Goal: Transaction & Acquisition: Book appointment/travel/reservation

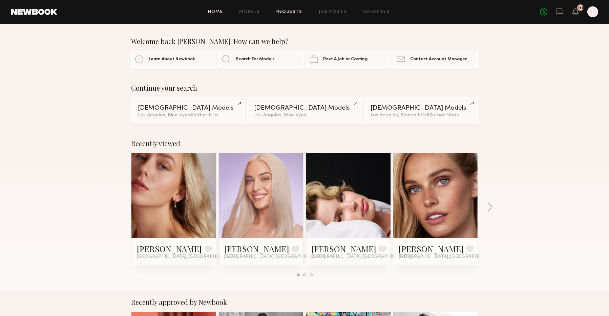
click at [290, 11] on link "Requests" at bounding box center [289, 12] width 26 height 4
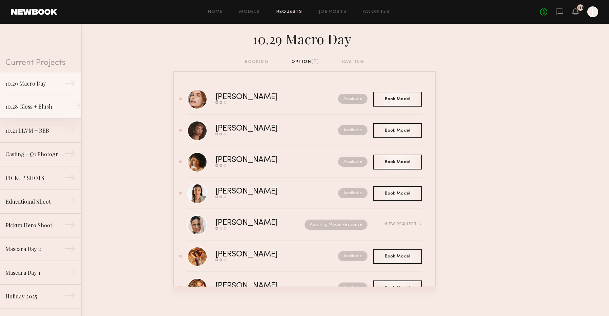
click at [36, 112] on link "10.28 Gloss + Blush →" at bounding box center [40, 107] width 81 height 24
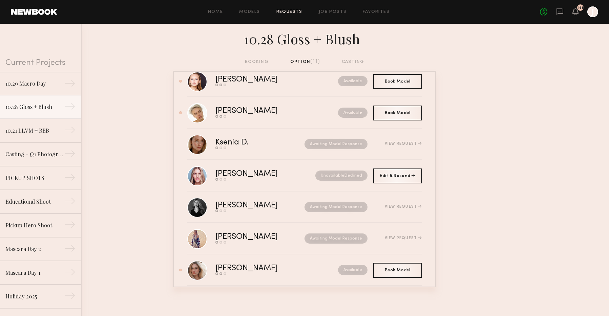
scroll to position [30, 0]
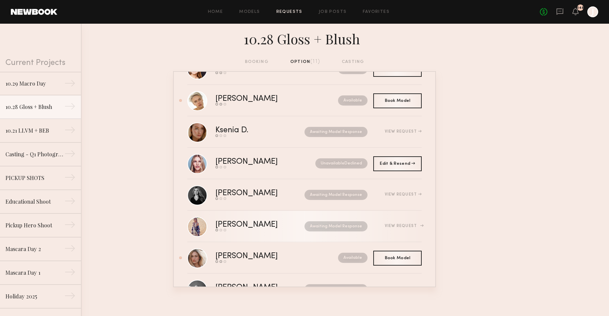
click at [260, 227] on div "Kristin K." at bounding box center [253, 225] width 76 height 8
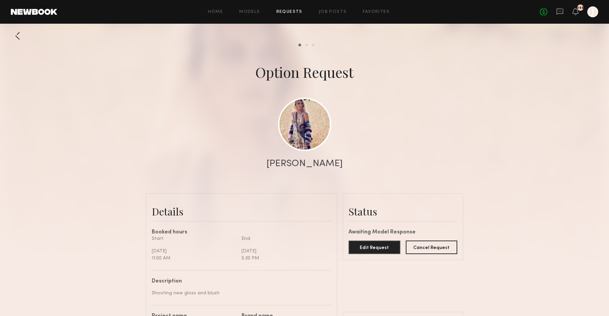
click at [17, 39] on div at bounding box center [18, 36] width 14 height 14
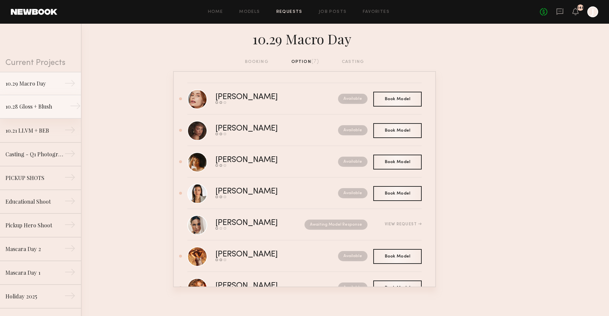
click at [41, 109] on div "10.28 Gloss + Blush" at bounding box center [34, 107] width 59 height 8
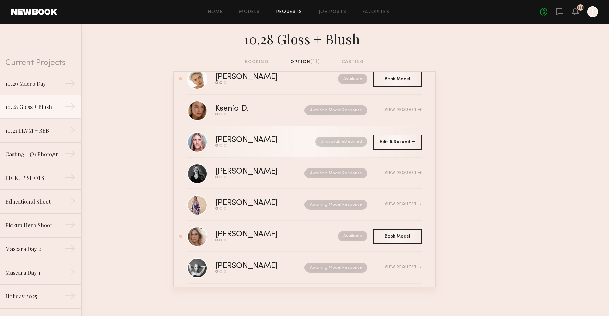
scroll to position [51, 0]
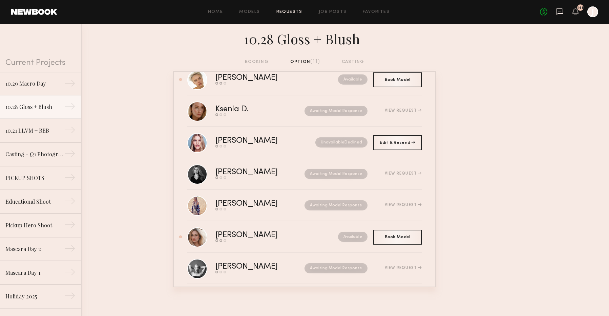
click at [560, 11] on icon at bounding box center [560, 11] width 3 height 1
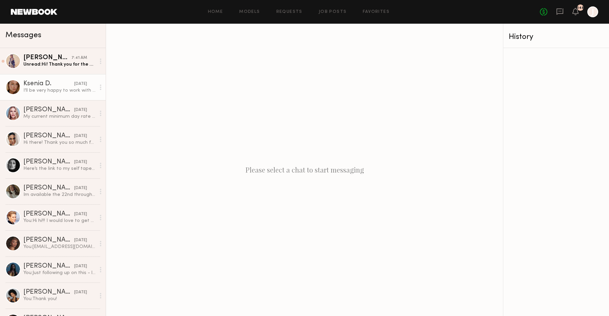
click at [63, 89] on div "I’ll be very happy to work with you as well! All the best, Ksenia" at bounding box center [59, 90] width 72 height 6
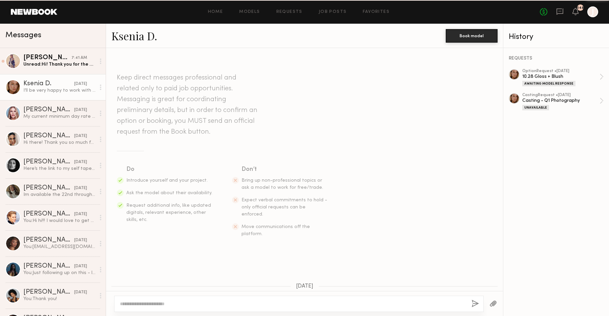
scroll to position [251, 0]
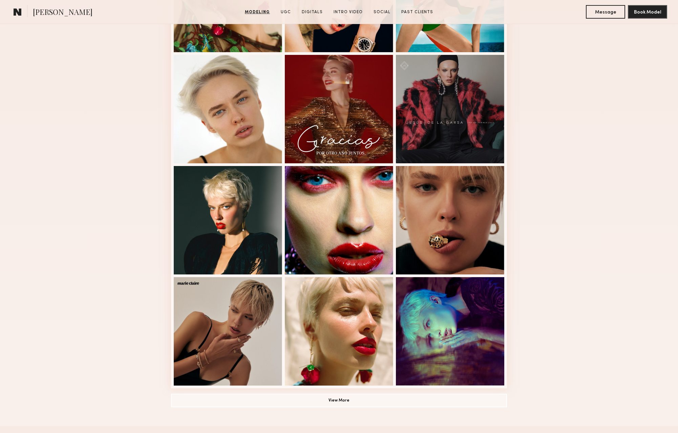
scroll to position [244, 0]
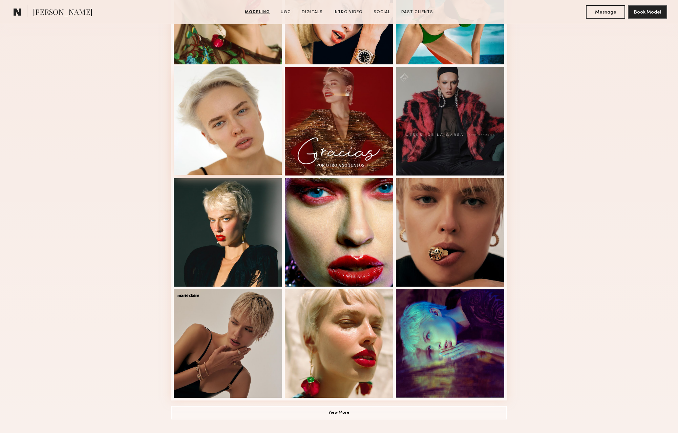
click at [245, 136] on div at bounding box center [228, 120] width 108 height 108
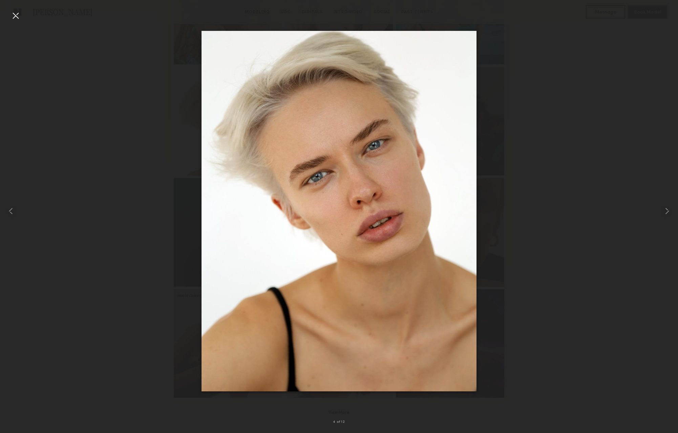
click at [16, 16] on div at bounding box center [15, 15] width 11 height 11
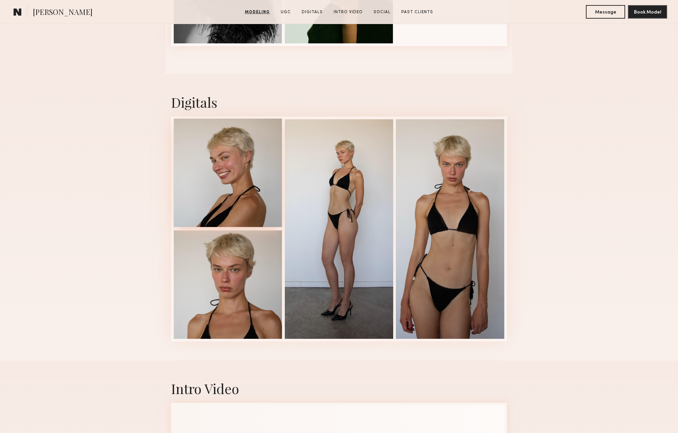
scroll to position [807, 0]
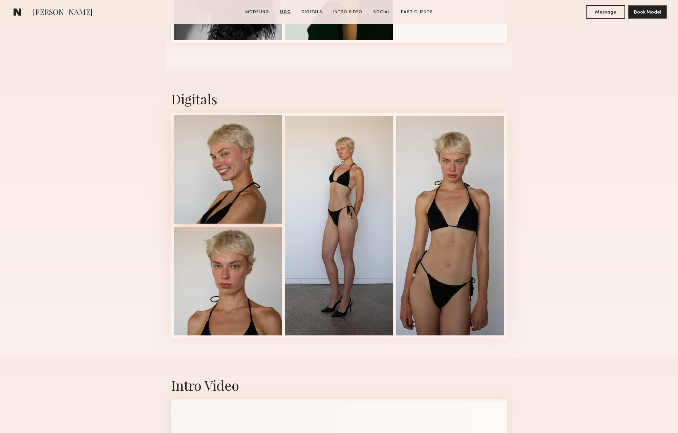
click at [213, 182] on div at bounding box center [228, 169] width 108 height 108
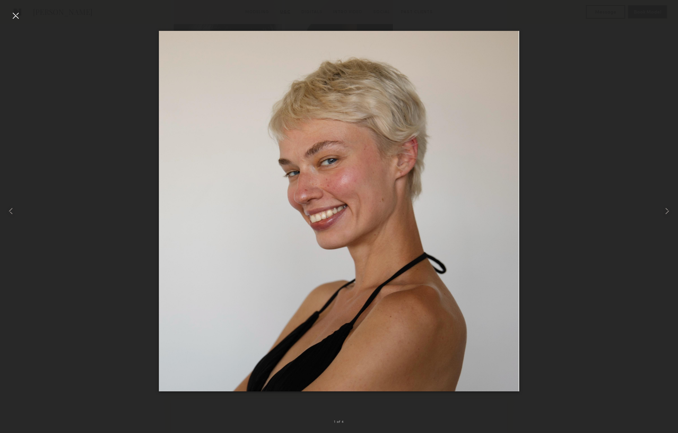
drag, startPoint x: 11, startPoint y: 10, endPoint x: 11, endPoint y: 17, distance: 6.8
click at [11, 10] on div "1 of 4" at bounding box center [339, 216] width 678 height 433
click at [11, 17] on div at bounding box center [15, 15] width 11 height 11
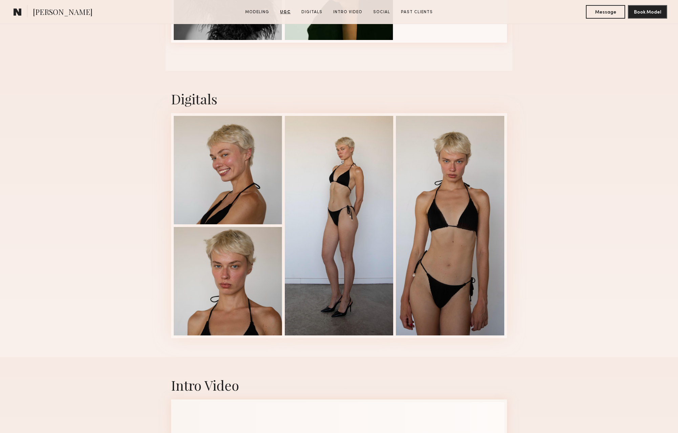
click at [52, 11] on span "Gena S." at bounding box center [63, 13] width 60 height 12
copy span "Gena S."
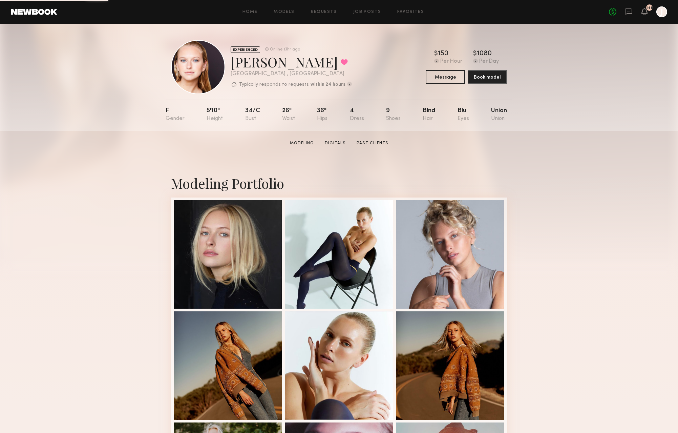
click at [279, 68] on div "Savanna G. Favorited" at bounding box center [291, 62] width 121 height 18
click at [279, 67] on div "Savanna G. Favorited" at bounding box center [291, 62] width 121 height 18
copy div "Savanna G. Favorited"
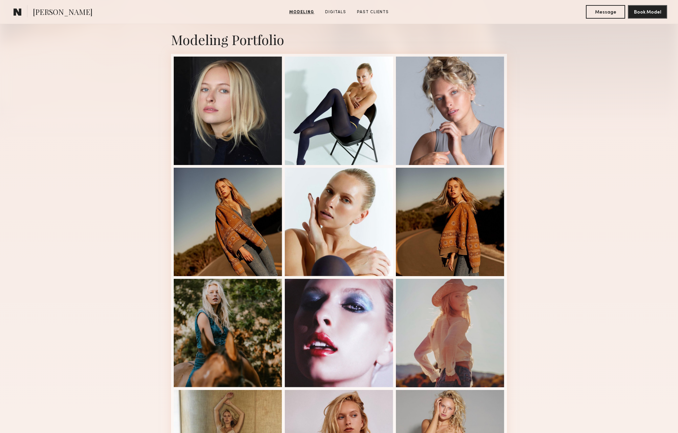
scroll to position [145, 0]
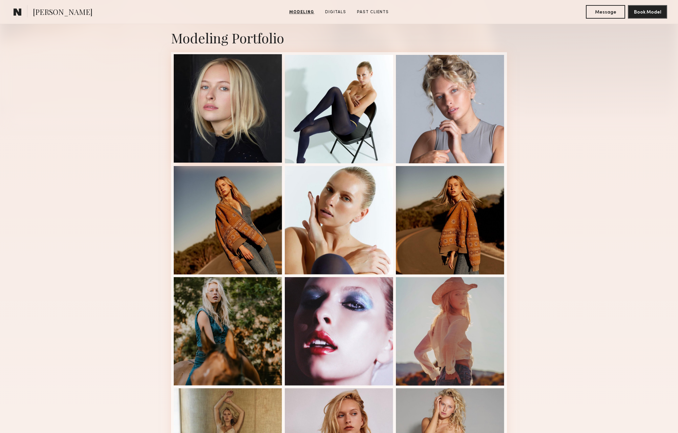
click at [220, 107] on div at bounding box center [228, 108] width 108 height 108
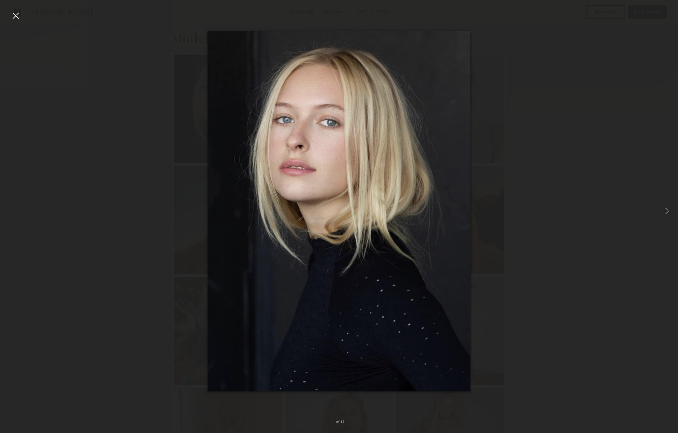
click at [13, 13] on div at bounding box center [15, 15] width 11 height 11
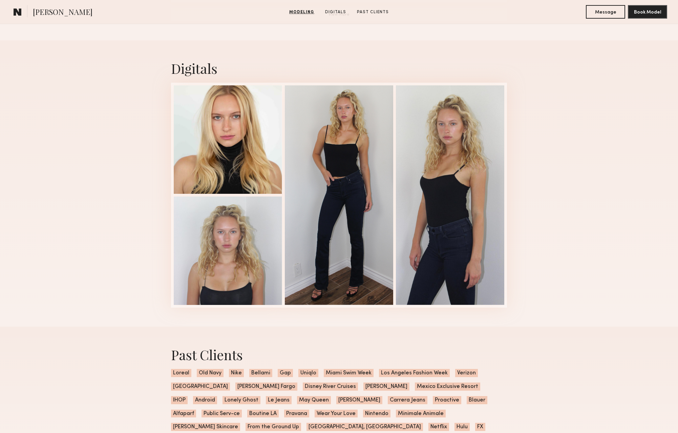
scroll to position [641, 0]
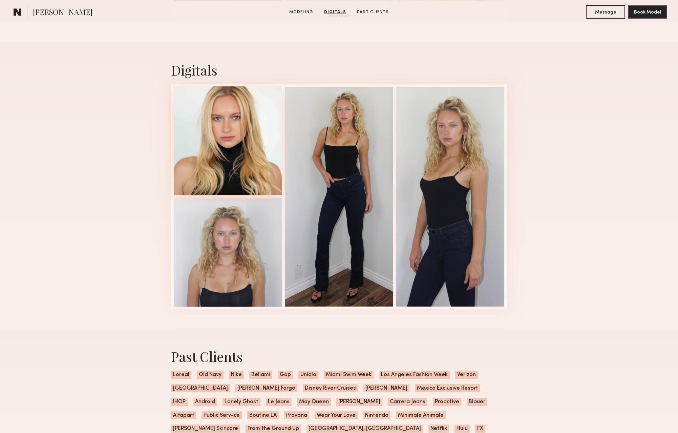
click at [236, 192] on div at bounding box center [228, 140] width 108 height 108
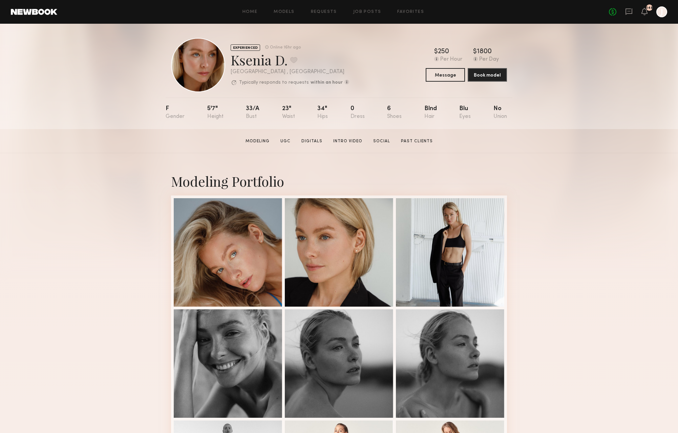
scroll to position [2, 0]
click at [486, 76] on button "Book model" at bounding box center [487, 74] width 39 height 14
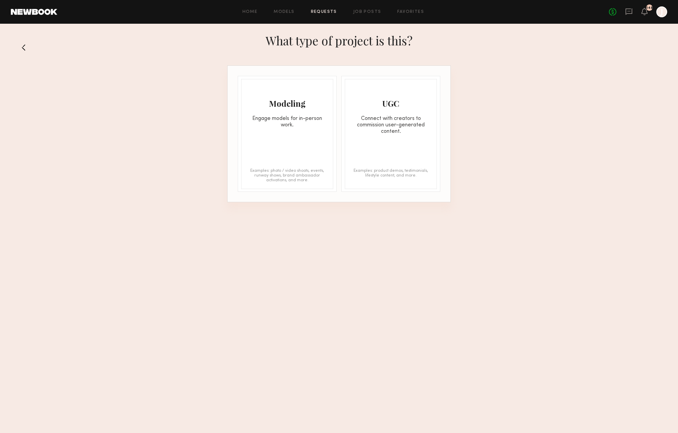
click at [307, 130] on div "Modeling Engage models for in-person work. Examples: photo / video shoots, even…" at bounding box center [287, 134] width 92 height 110
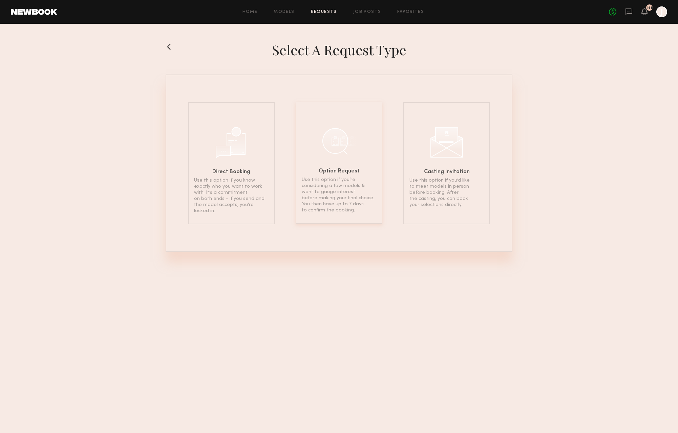
click at [326, 150] on div at bounding box center [339, 141] width 34 height 34
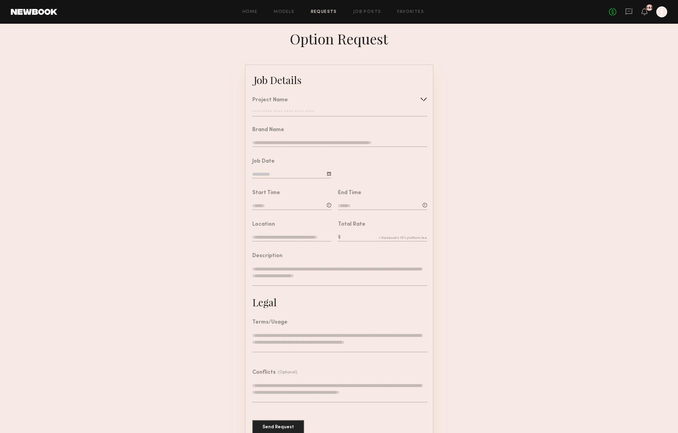
click at [285, 115] on input "text" at bounding box center [339, 113] width 175 height 7
click at [503, 142] on form "Job Details Project Name Create Use recent modeling project 10.29 Macro Day 10.…" at bounding box center [339, 253] width 678 height 378
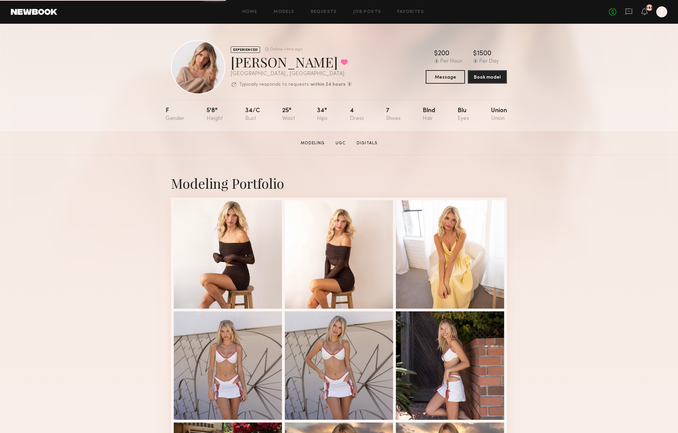
click at [277, 66] on div "[PERSON_NAME] Favorited" at bounding box center [291, 62] width 121 height 18
copy div "[PERSON_NAME] Favorited"
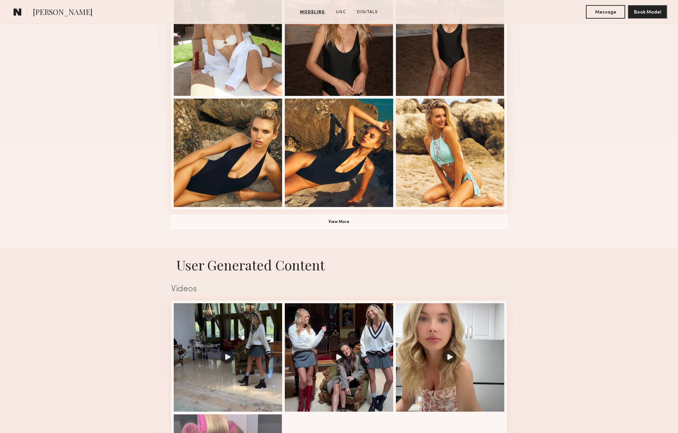
scroll to position [446, 0]
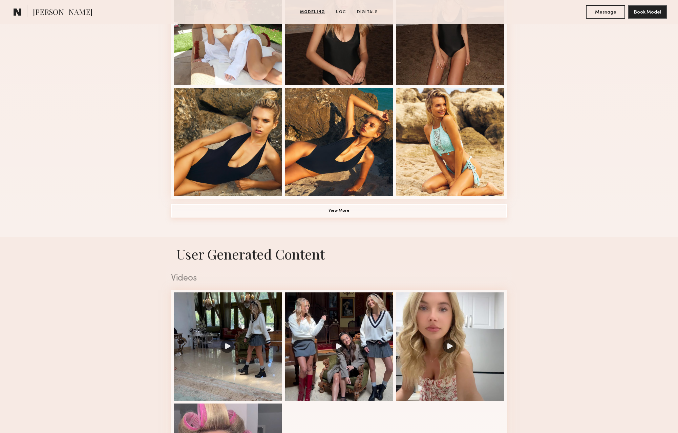
click at [345, 215] on button "View More" at bounding box center [339, 211] width 336 height 14
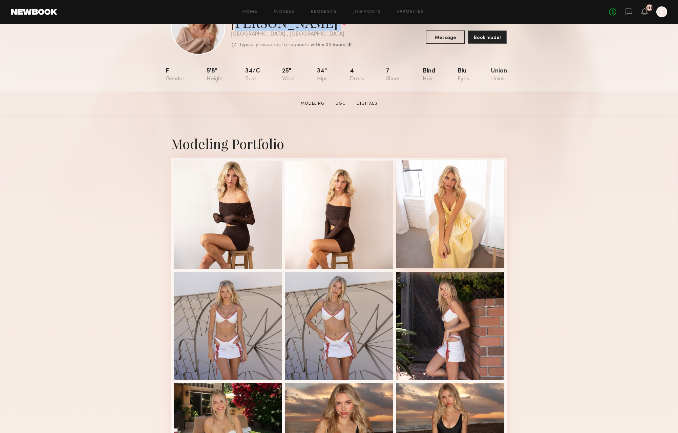
scroll to position [0, 0]
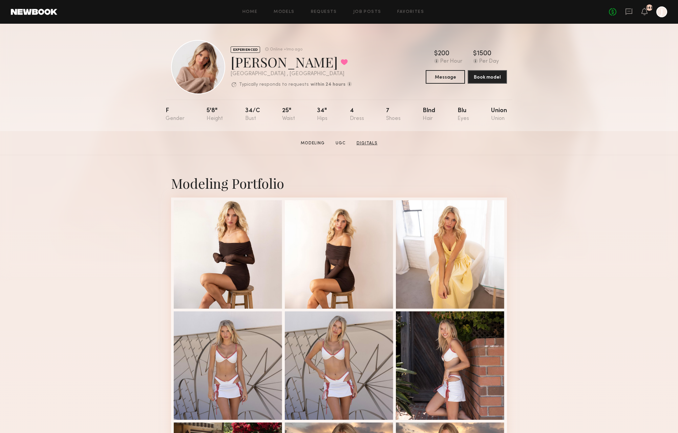
click at [363, 146] on link "Digitals" at bounding box center [367, 143] width 26 height 6
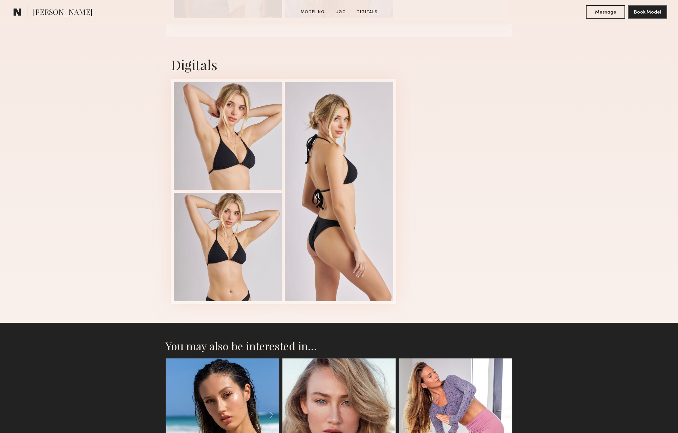
scroll to position [1519, 0]
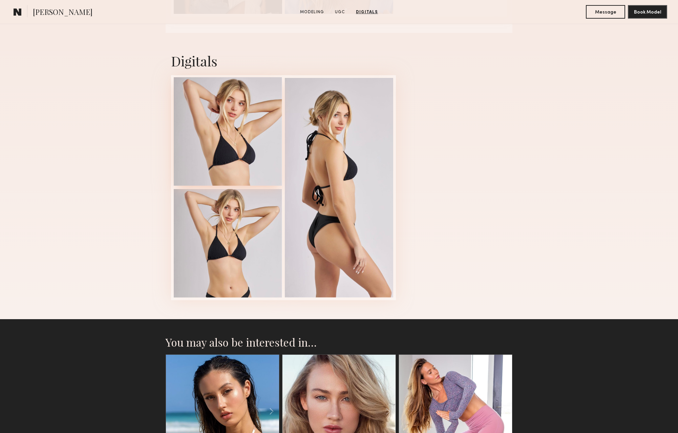
click at [246, 147] on div at bounding box center [228, 131] width 108 height 108
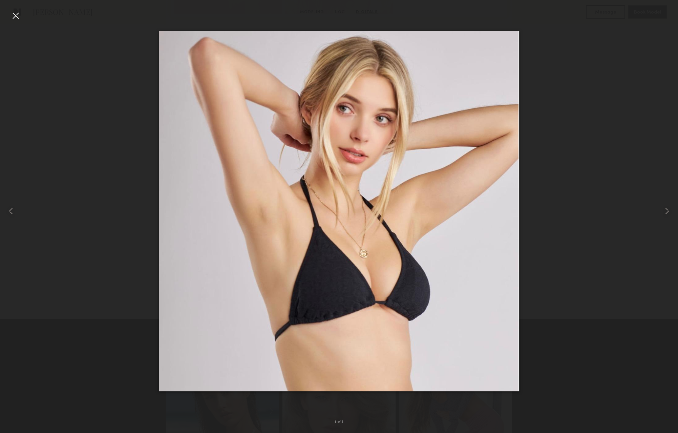
click at [581, 144] on div at bounding box center [339, 211] width 678 height 400
click at [16, 15] on div at bounding box center [15, 15] width 11 height 11
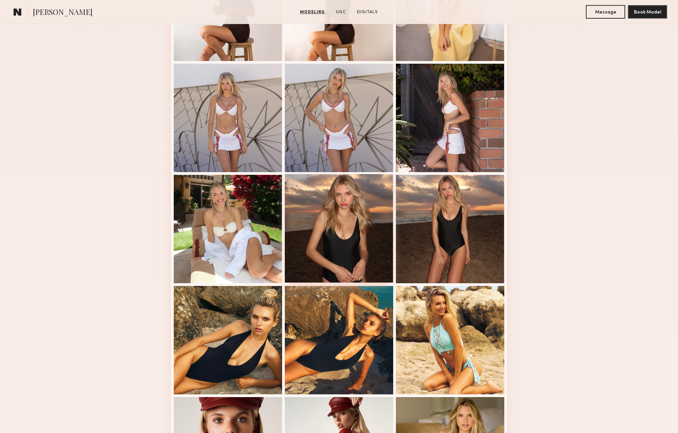
scroll to position [248, 0]
click at [346, 226] on div at bounding box center [339, 228] width 108 height 108
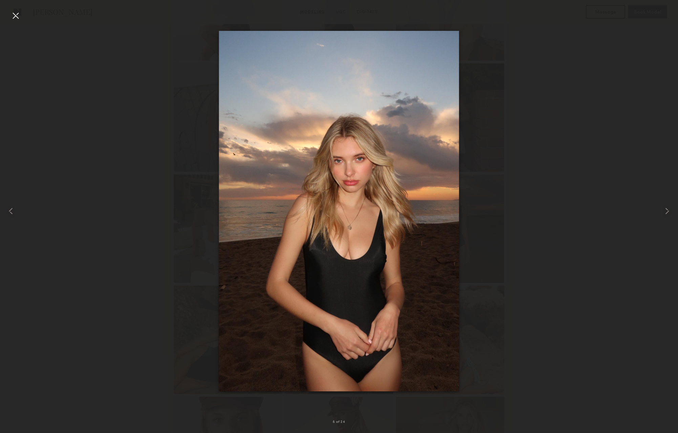
drag, startPoint x: 598, startPoint y: 110, endPoint x: 593, endPoint y: 111, distance: 5.4
click at [595, 111] on div at bounding box center [339, 211] width 678 height 400
drag, startPoint x: 3, startPoint y: 7, endPoint x: 12, endPoint y: 15, distance: 12.0
click at [3, 7] on nb-gallery-light "8 of 24" at bounding box center [339, 216] width 678 height 433
click at [13, 15] on div at bounding box center [15, 15] width 11 height 11
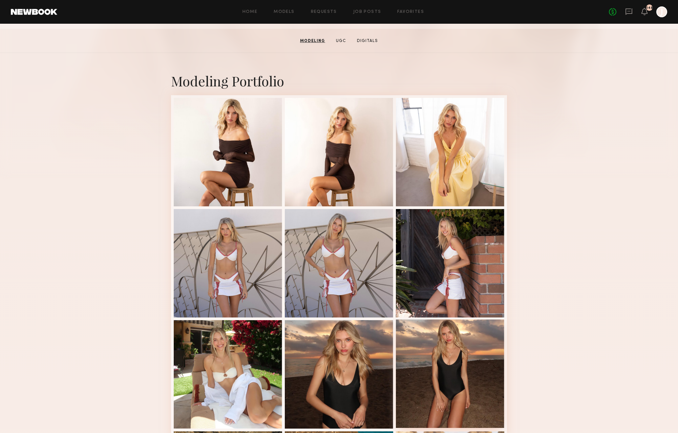
scroll to position [0, 0]
